Goal: Task Accomplishment & Management: Use online tool/utility

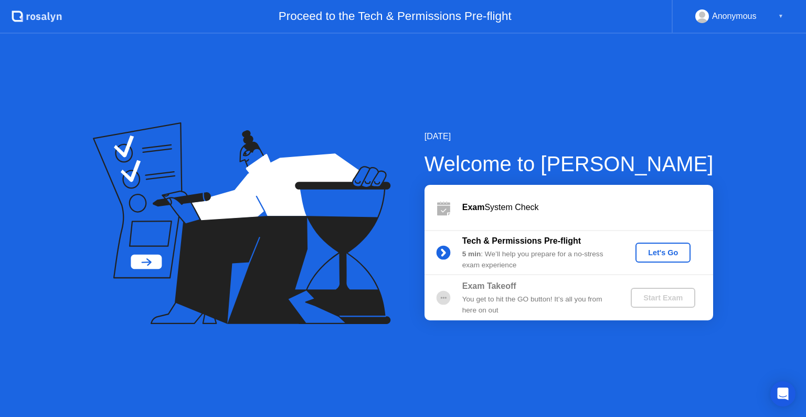
click at [655, 255] on div "Let's Go" at bounding box center [663, 252] width 47 height 8
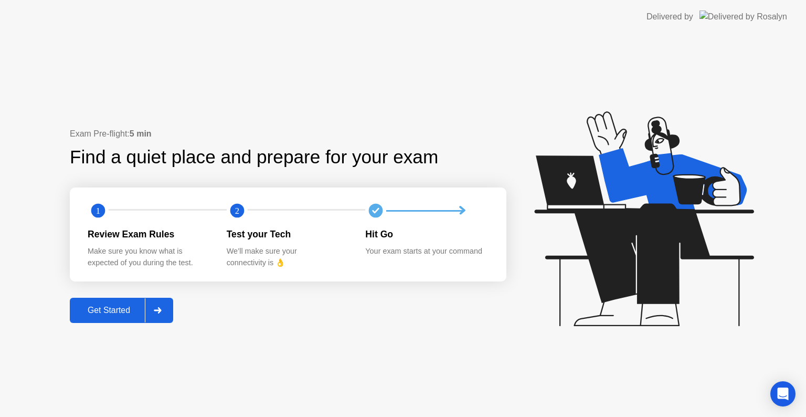
click at [122, 309] on div "Get Started" at bounding box center [109, 309] width 72 height 9
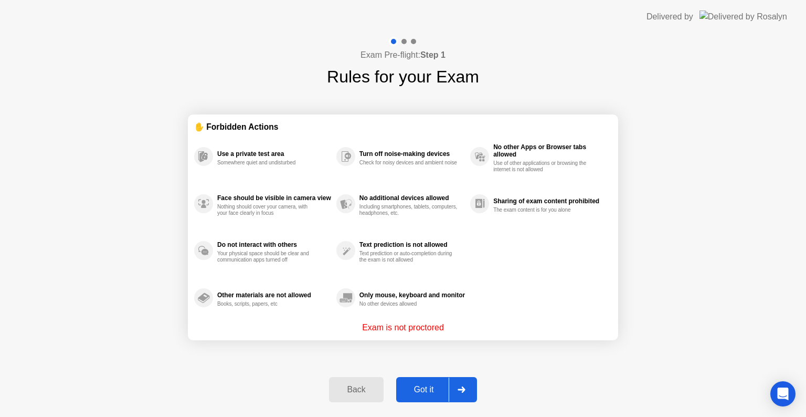
click at [419, 385] on div "Got it" at bounding box center [423, 389] width 49 height 9
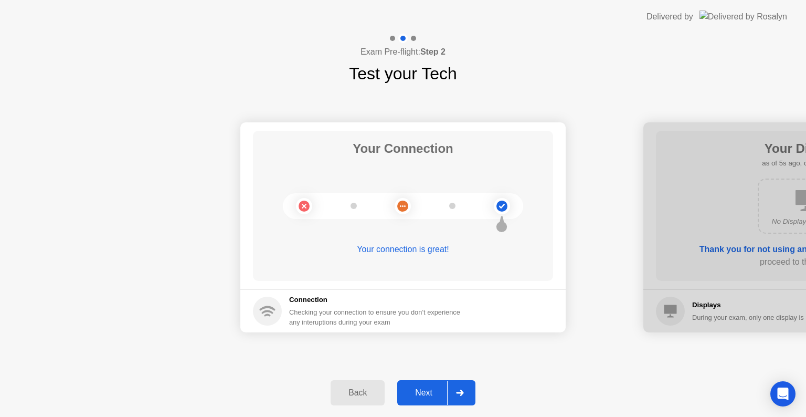
click at [419, 397] on div "Next" at bounding box center [423, 392] width 47 height 9
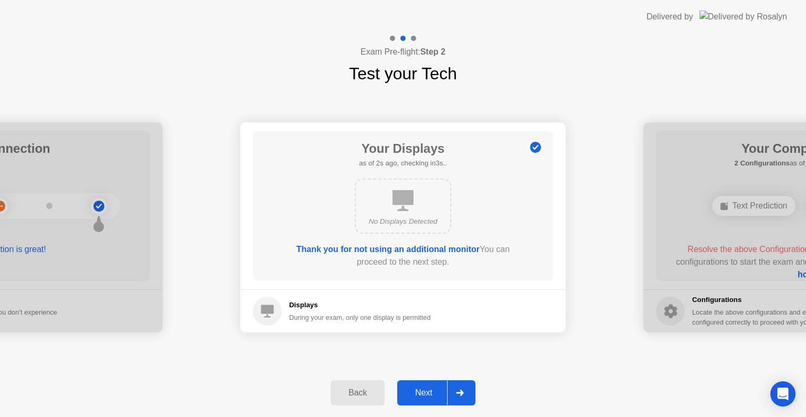
click at [427, 389] on div "Next" at bounding box center [423, 392] width 47 height 9
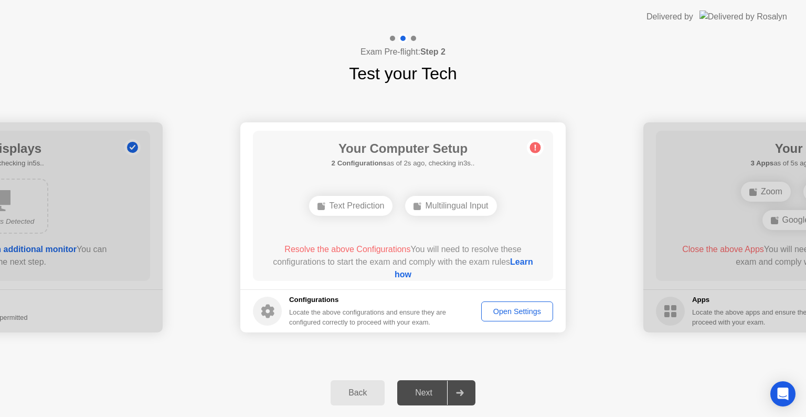
click at [503, 311] on div "Open Settings" at bounding box center [517, 311] width 65 height 8
click at [531, 154] on icon at bounding box center [535, 147] width 17 height 17
click at [492, 309] on div "Open Settings" at bounding box center [517, 311] width 65 height 8
click at [517, 307] on div "Open Settings" at bounding box center [517, 311] width 65 height 8
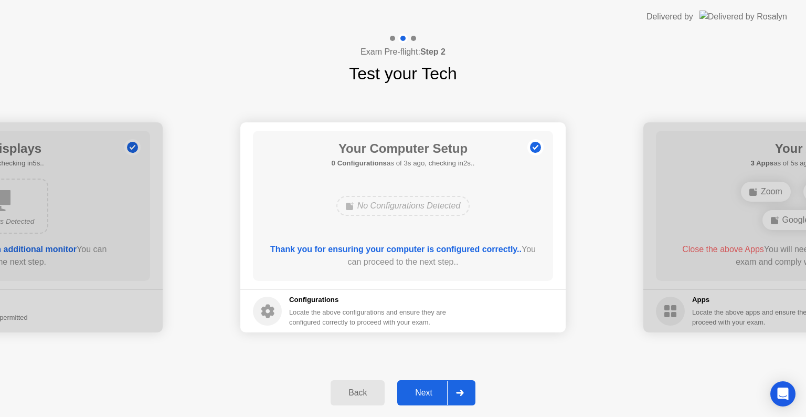
click at [412, 384] on button "Next" at bounding box center [436, 392] width 78 height 25
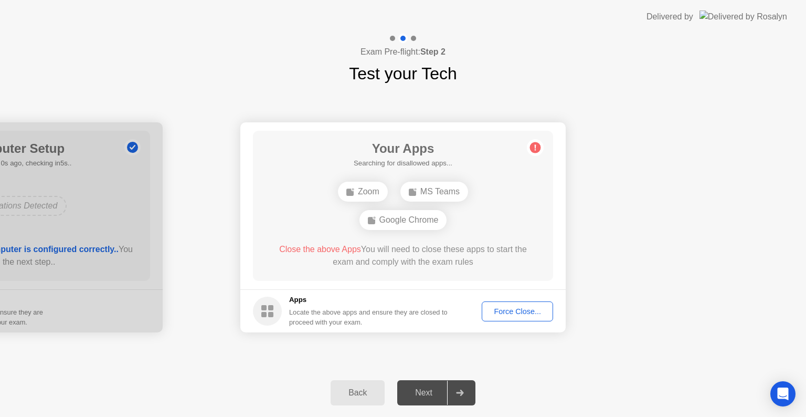
click at [429, 183] on div "MS Teams" at bounding box center [434, 192] width 68 height 20
click at [432, 190] on div "MS Teams" at bounding box center [434, 192] width 68 height 20
click at [494, 312] on div "Force Close..." at bounding box center [517, 311] width 64 height 8
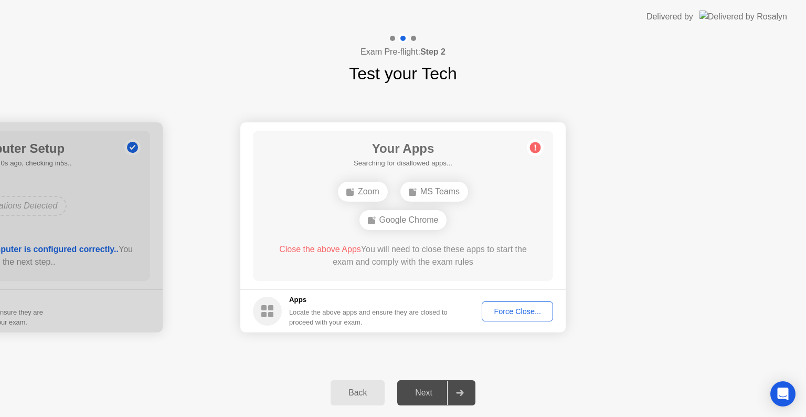
click at [536, 145] on circle at bounding box center [535, 147] width 11 height 11
click at [358, 211] on div "Zoom" at bounding box center [353, 206] width 50 height 20
click at [535, 146] on icon at bounding box center [536, 148] width 2 height 6
click at [523, 313] on div "Force Close..." at bounding box center [517, 311] width 64 height 8
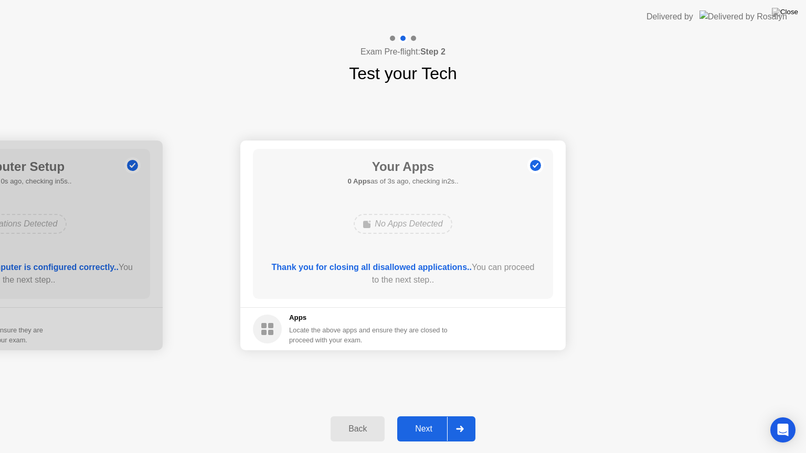
click at [427, 416] on div "Next" at bounding box center [423, 429] width 47 height 9
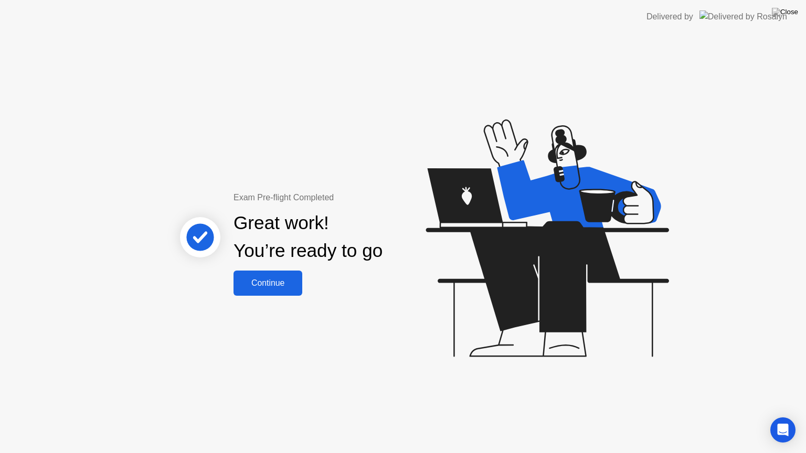
click at [289, 292] on button "Continue" at bounding box center [268, 283] width 69 height 25
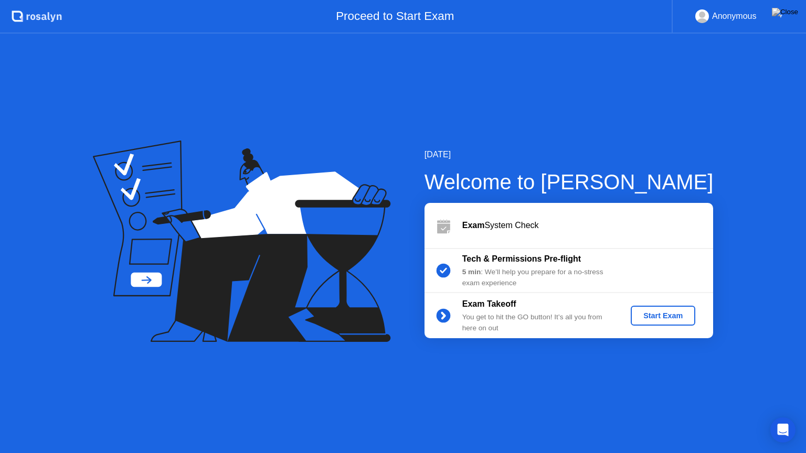
click at [645, 313] on div "Start Exam" at bounding box center [663, 316] width 56 height 8
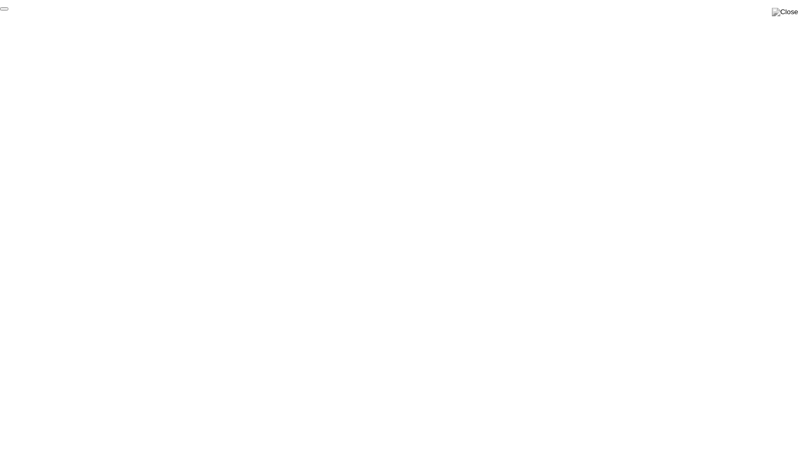
click div "End Proctoring Session"
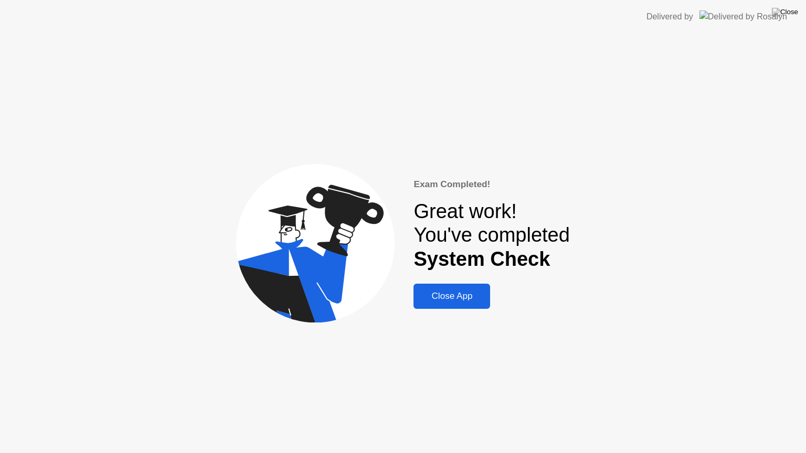
click at [453, 300] on div "Close App" at bounding box center [452, 296] width 70 height 10
